Goal: Task Accomplishment & Management: Use online tool/utility

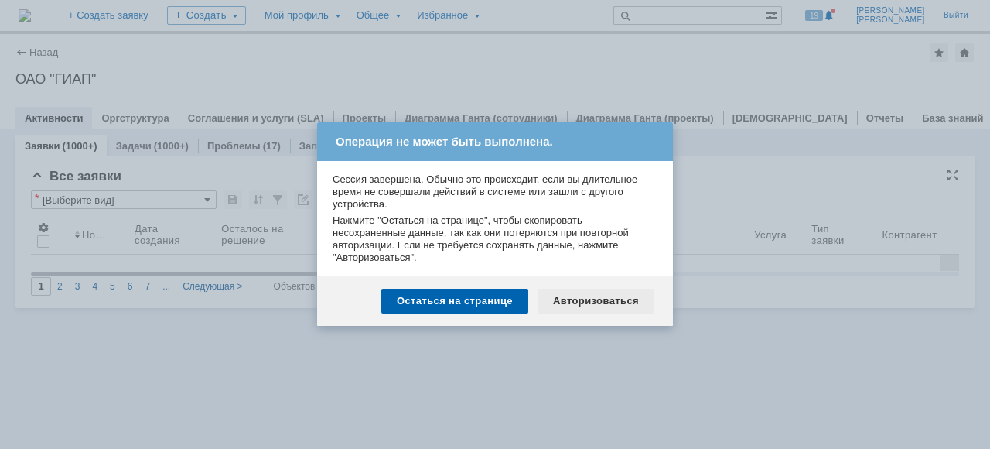
click at [594, 304] on div "Авторизоваться" at bounding box center [596, 301] width 117 height 25
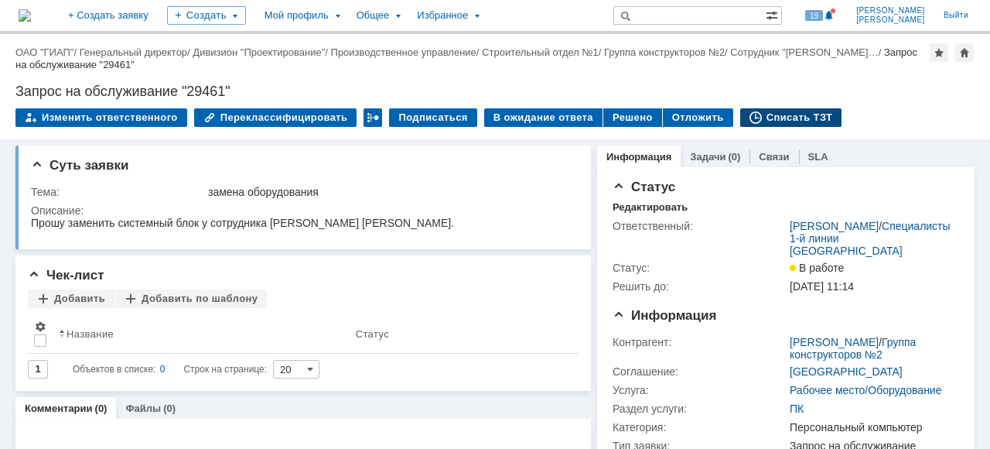
click at [771, 118] on div "Списать ТЗТ" at bounding box center [791, 117] width 102 height 19
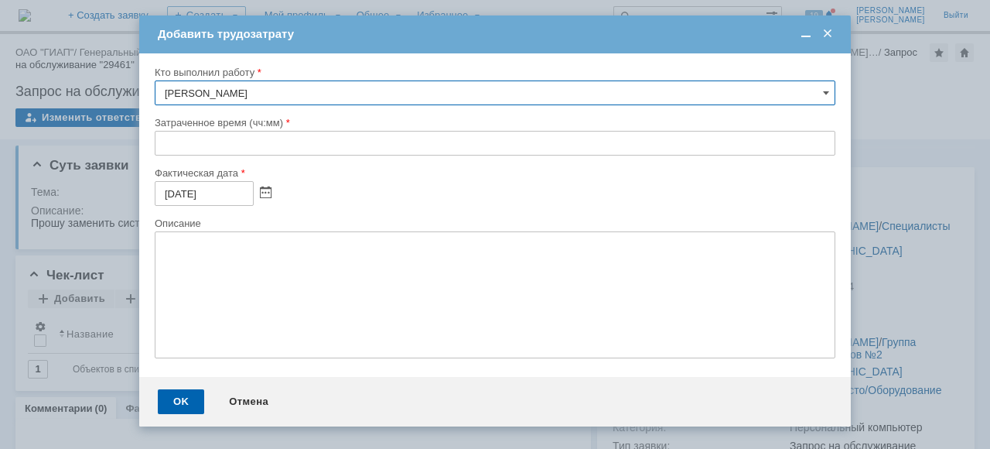
click at [154, 138] on div "Кто выполнил работу Ежов Егор Вячеславович Затраченное время (чч:мм) Фактическа…" at bounding box center [495, 214] width 712 height 323
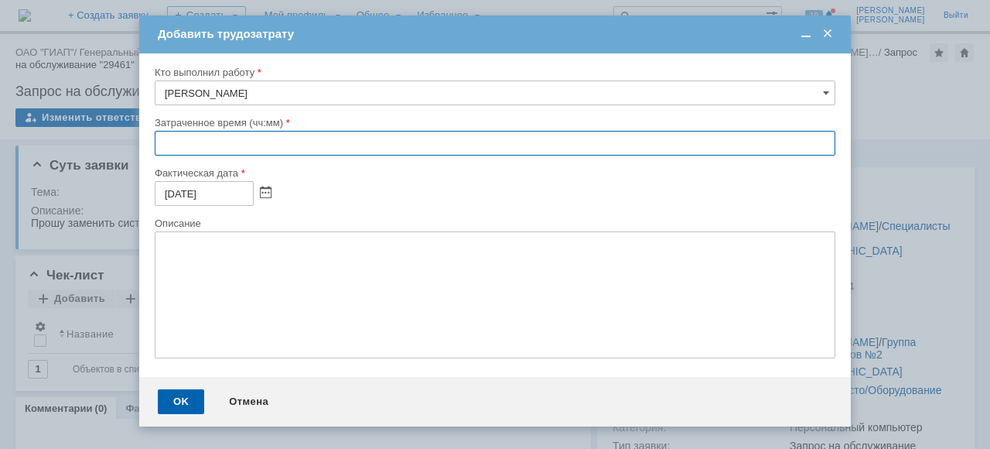
click at [158, 140] on input "text" at bounding box center [495, 143] width 681 height 25
type input "02:00"
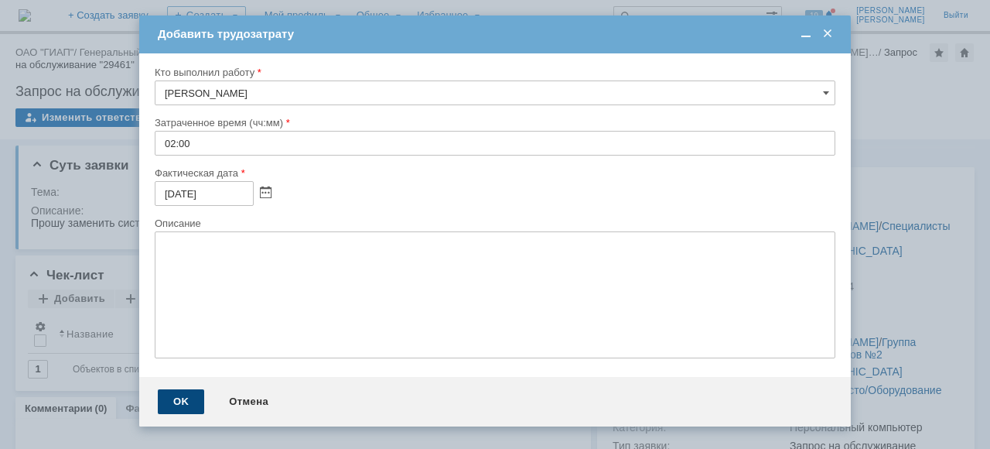
click at [180, 407] on div "OK" at bounding box center [181, 401] width 46 height 25
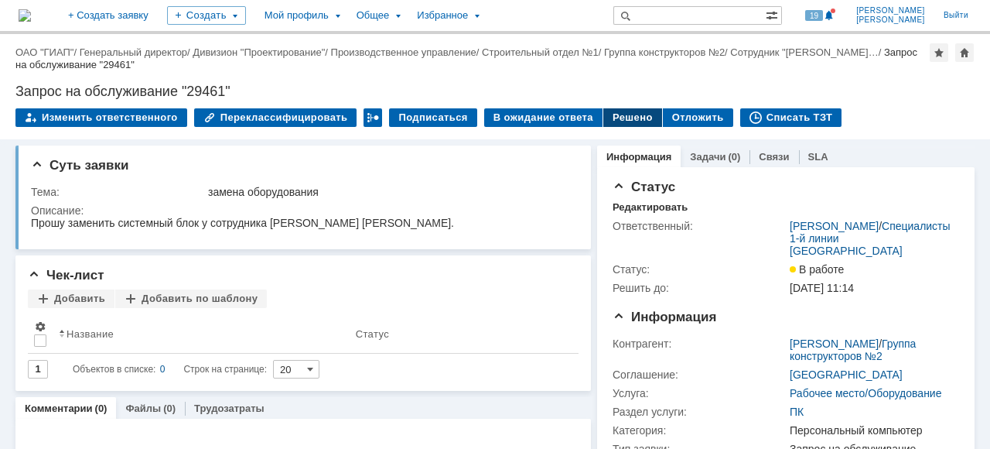
click at [611, 114] on div "Решено" at bounding box center [632, 117] width 59 height 19
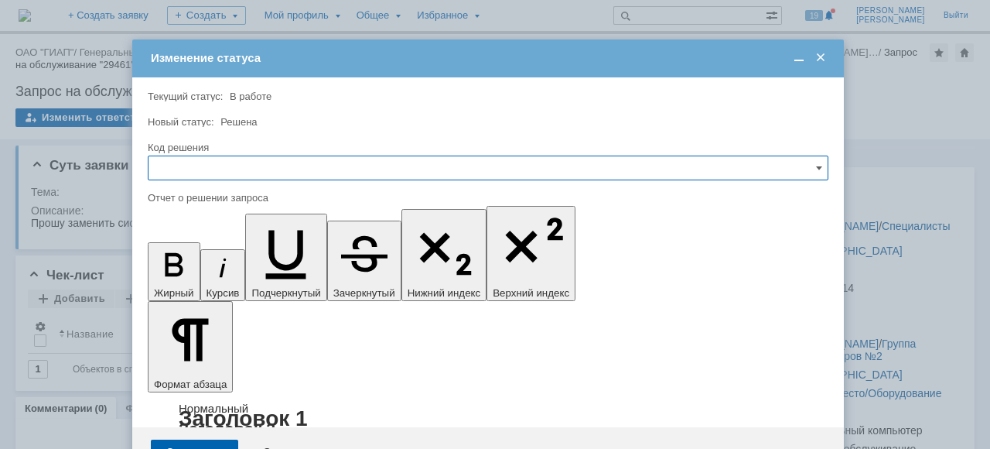
click at [179, 172] on input "text" at bounding box center [488, 168] width 681 height 25
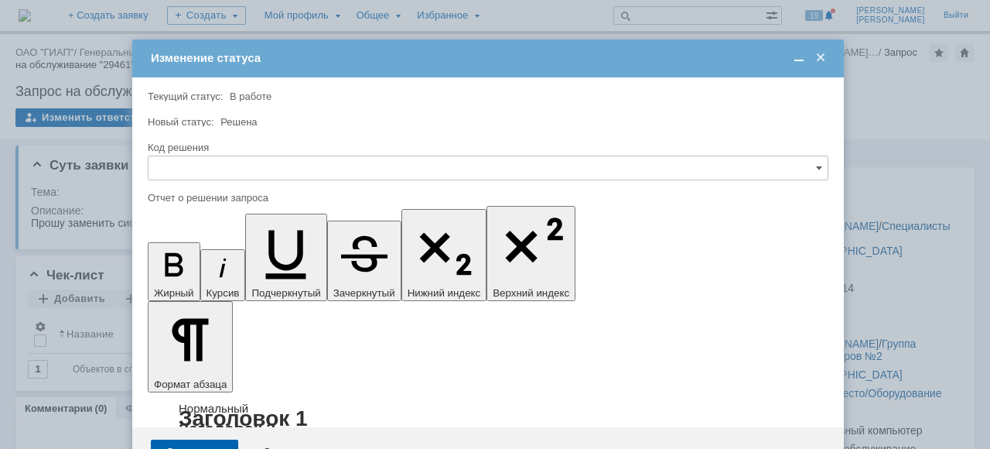
drag, startPoint x: 220, startPoint y: 268, endPoint x: 76, endPoint y: 36, distance: 272.8
click at [220, 268] on span "Решено" at bounding box center [488, 272] width 661 height 12
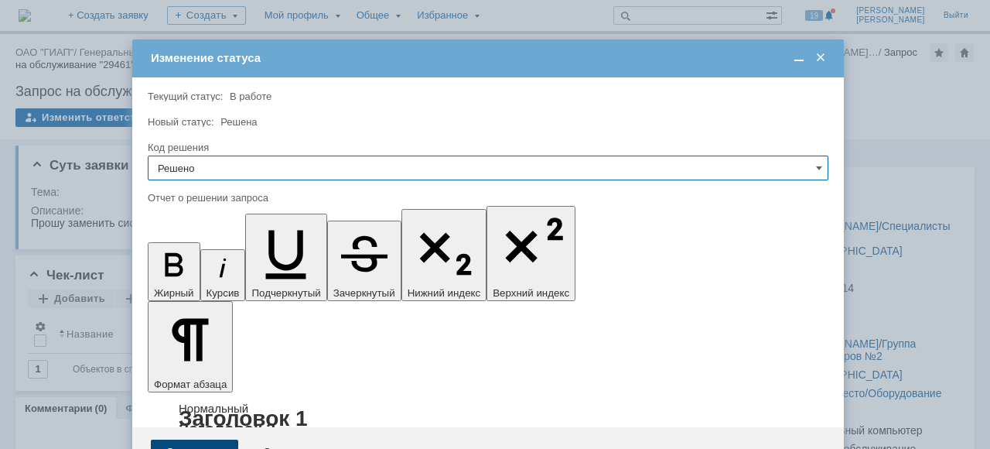
type input "Решено"
click at [197, 439] on div "Сохранить" at bounding box center [194, 451] width 87 height 25
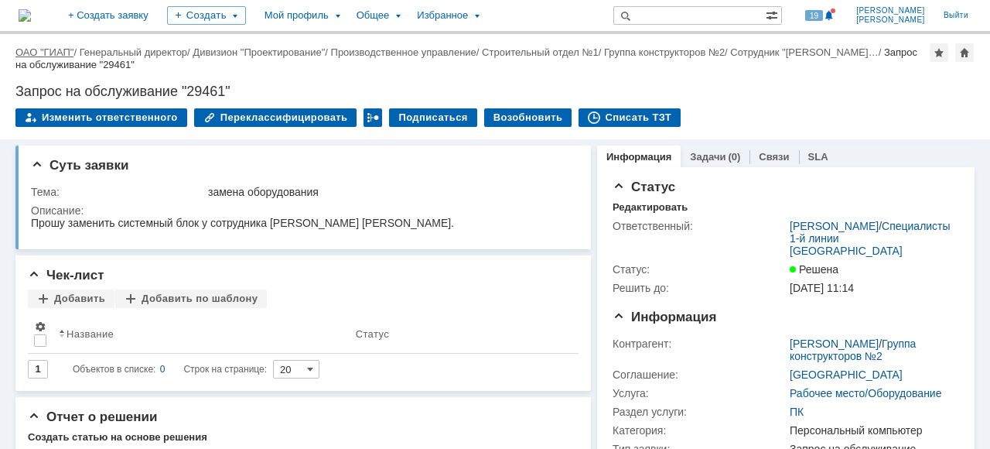
click at [48, 53] on link "ОАО "ГИАП"" at bounding box center [44, 52] width 58 height 12
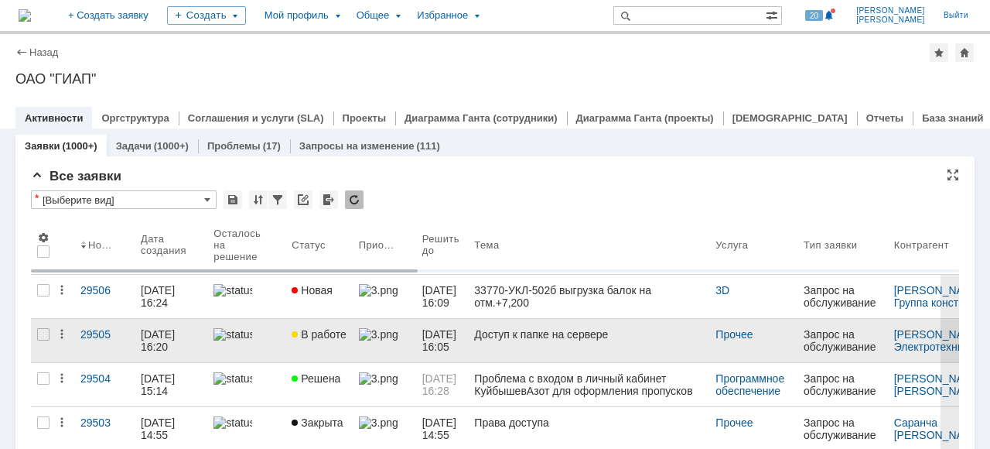
click at [292, 347] on link "В работе" at bounding box center [318, 340] width 67 height 43
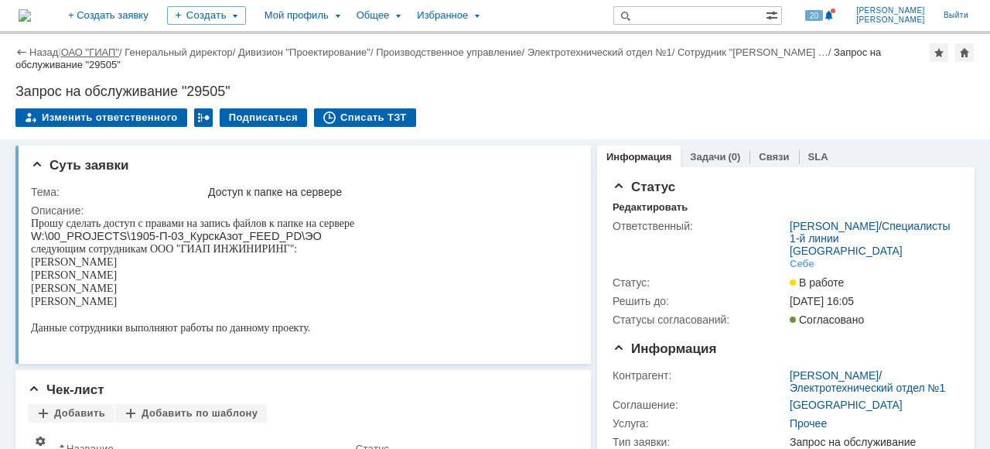
click at [90, 52] on link "ОАО "ГИАП"" at bounding box center [90, 52] width 58 height 12
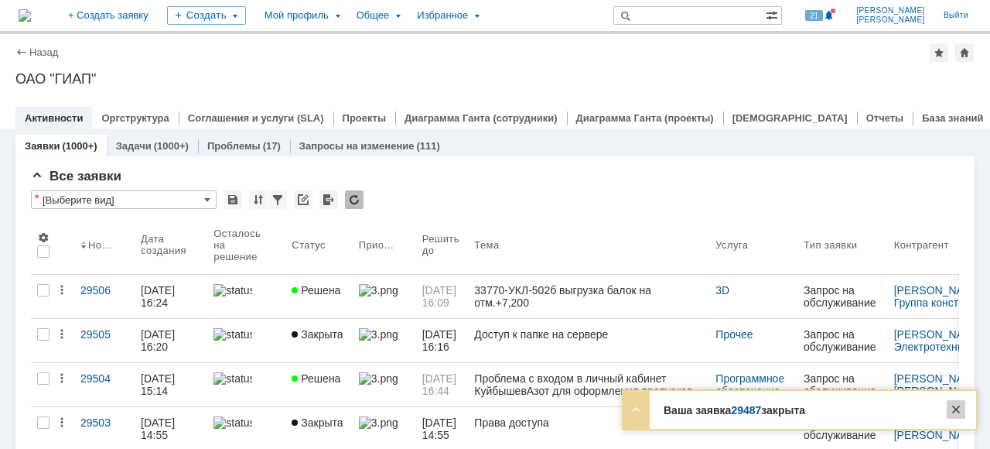
click at [954, 408] on div at bounding box center [956, 409] width 19 height 19
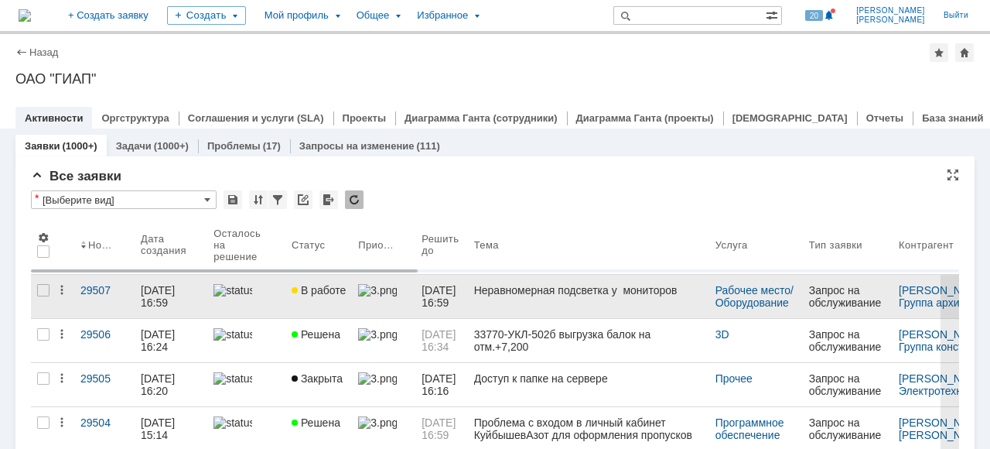
click at [308, 299] on link "В работе" at bounding box center [318, 296] width 67 height 43
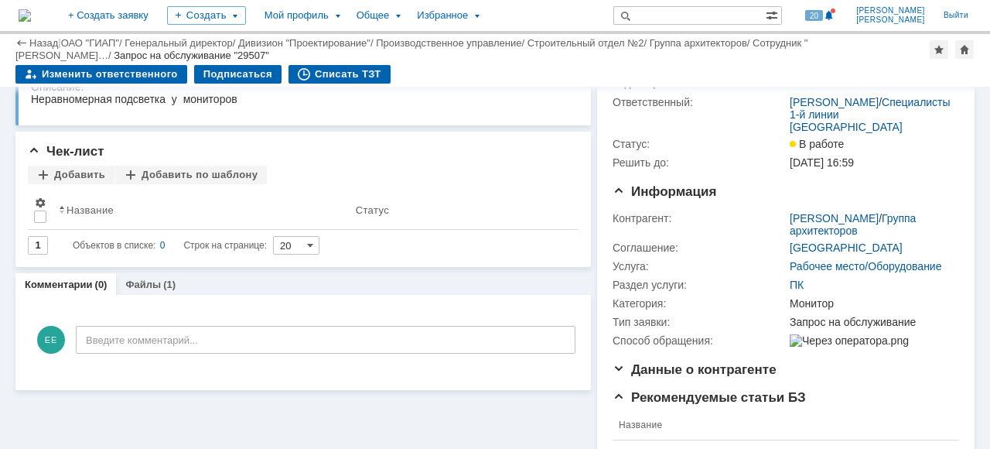
scroll to position [155, 0]
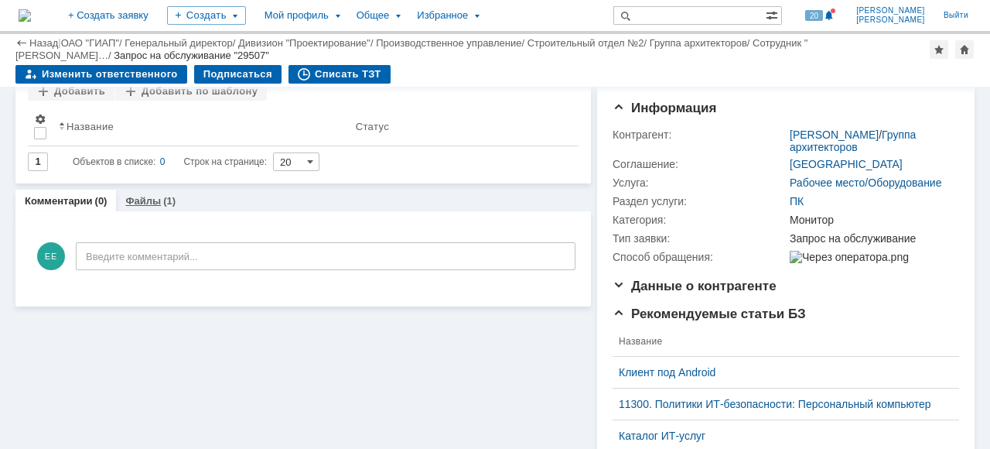
click at [130, 207] on div "Файлы (1)" at bounding box center [150, 201] width 69 height 22
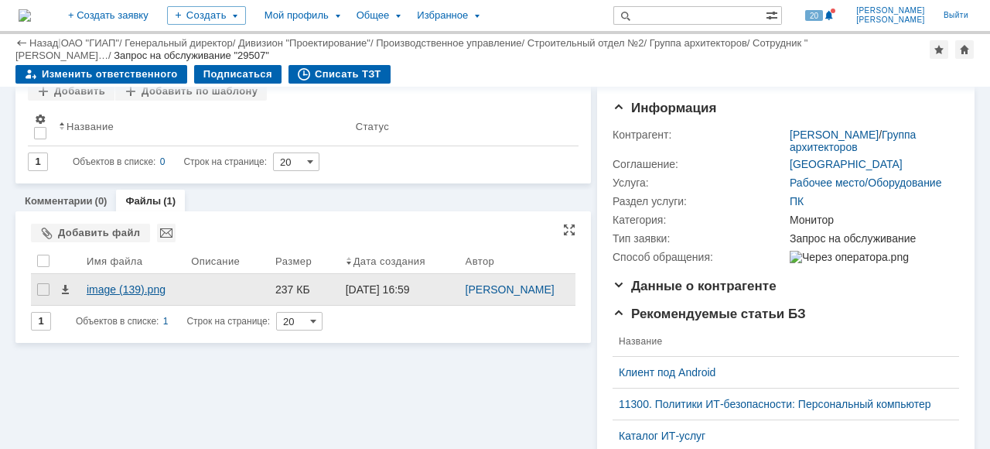
click at [109, 296] on div "image (139).png" at bounding box center [133, 289] width 92 height 12
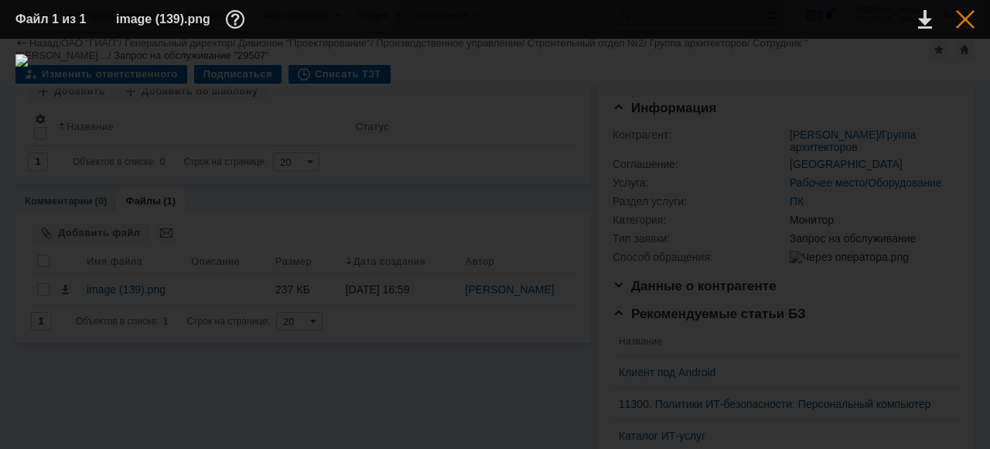
click at [973, 24] on div at bounding box center [965, 19] width 19 height 19
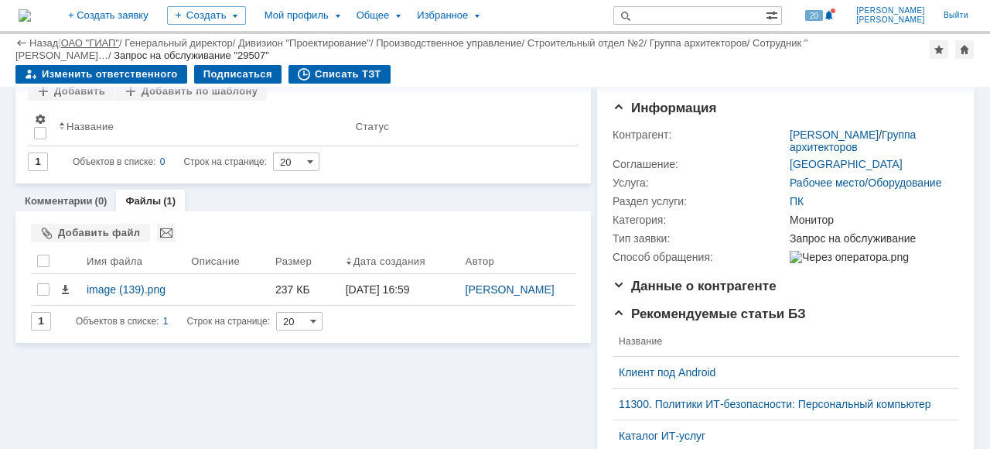
click at [85, 50] on div "Сотрудник "[PERSON_NAME]… /" at bounding box center [411, 49] width 792 height 24
click at [84, 40] on link "ОАО "ГИАП"" at bounding box center [90, 43] width 58 height 12
